Goal: Information Seeking & Learning: Learn about a topic

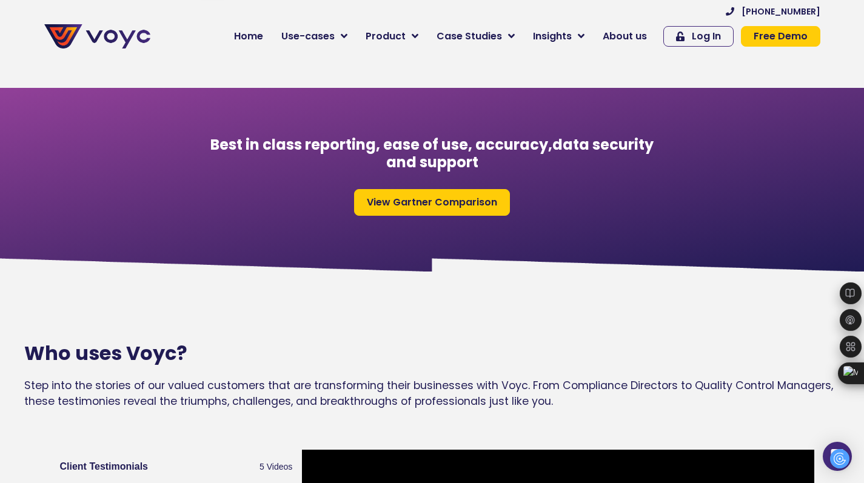
scroll to position [1167, 0]
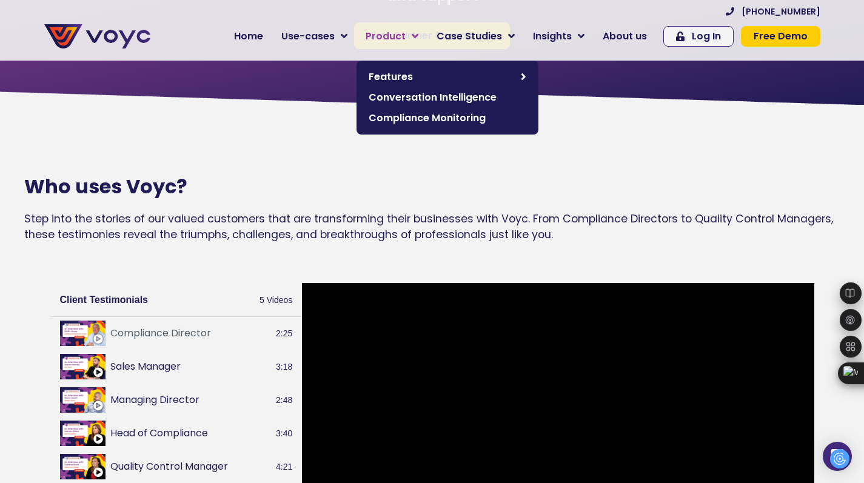
click at [416, 28] on link "Product" at bounding box center [391, 36] width 71 height 24
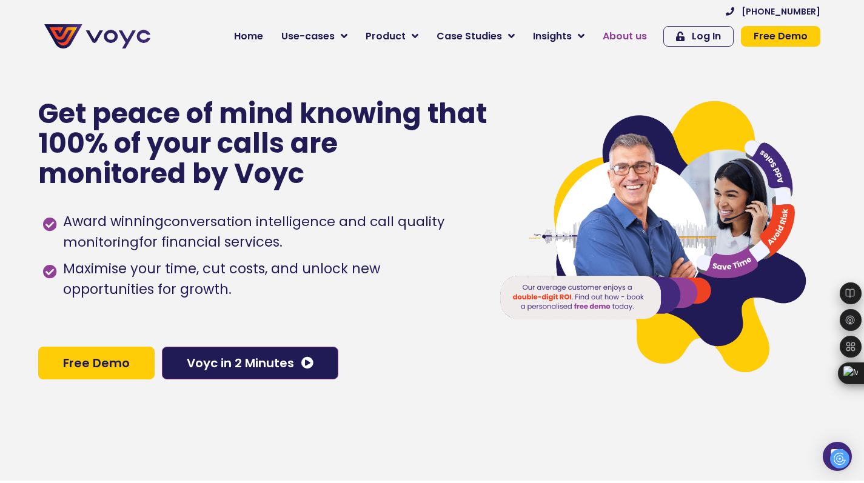
click at [618, 34] on span "About us" at bounding box center [625, 36] width 44 height 15
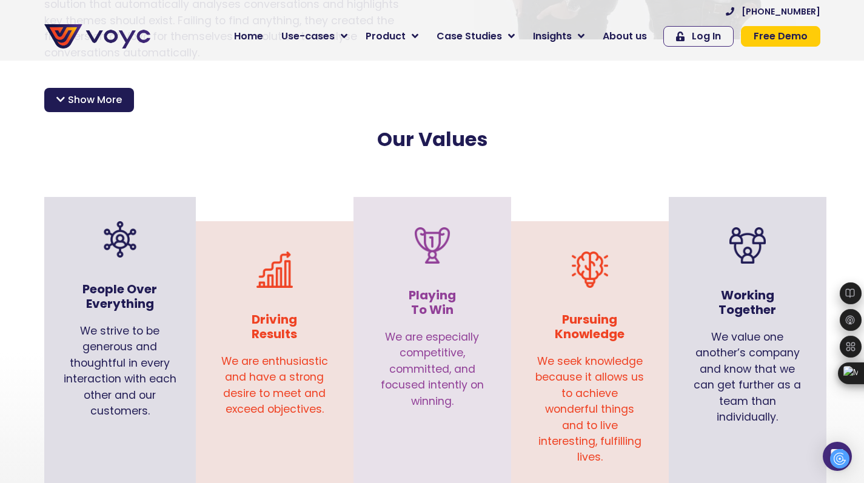
scroll to position [1117, 0]
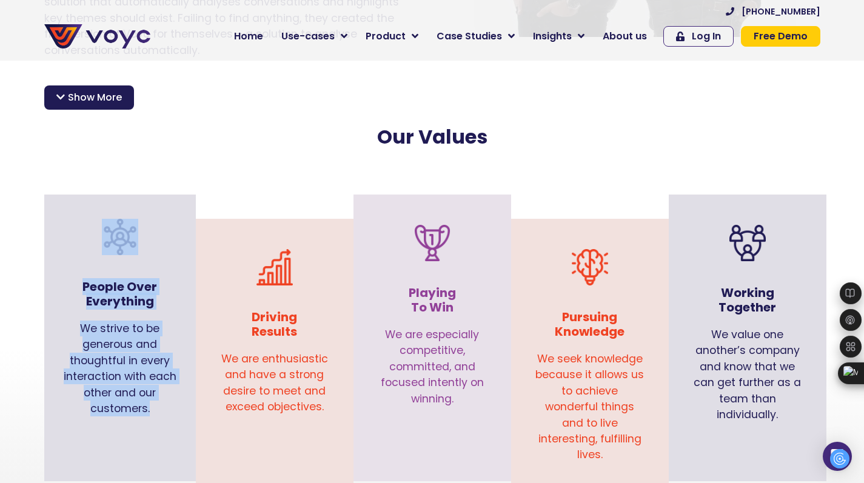
drag, startPoint x: 79, startPoint y: 204, endPoint x: 364, endPoint y: 154, distance: 289.8
click at [295, 218] on div "People Over Everything We strive to be generous and thoughtful in every interac…" at bounding box center [432, 350] width 788 height 287
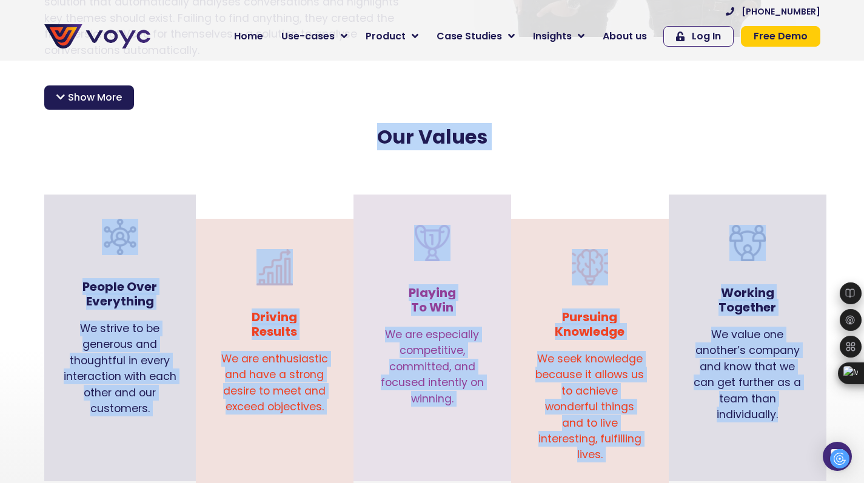
drag, startPoint x: 359, startPoint y: 109, endPoint x: 838, endPoint y: 418, distance: 569.7
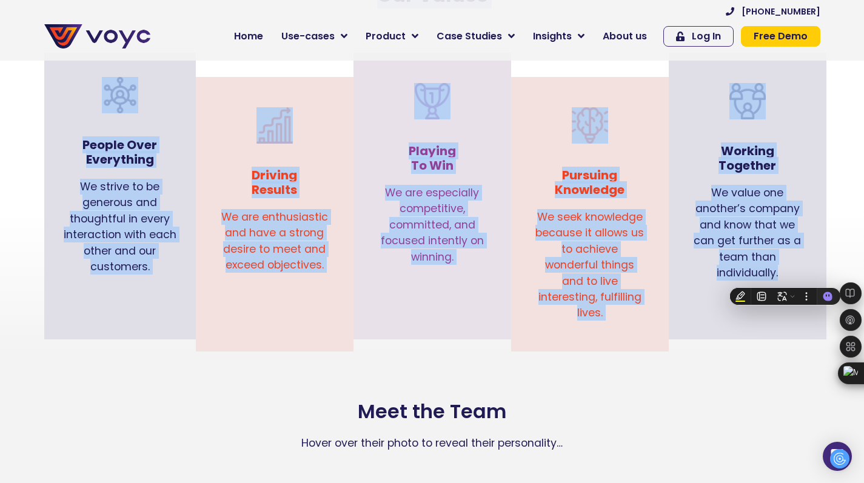
scroll to position [1272, 0]
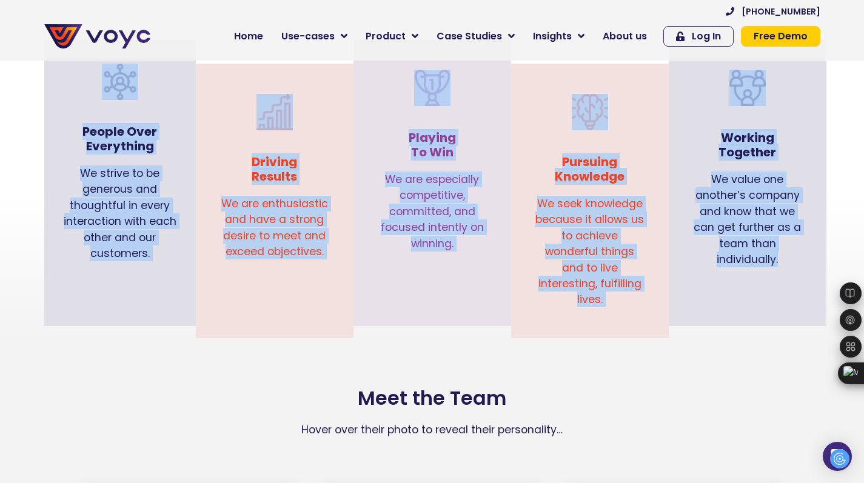
copy div "Our Values People Over Everything We strive to be generous and thoughtful in ev…"
